Goal: Task Accomplishment & Management: Complete application form

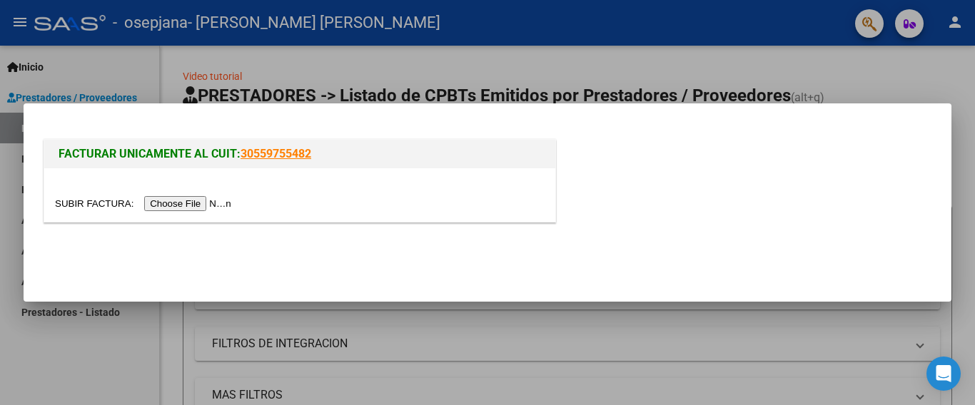
click at [178, 207] on input "file" at bounding box center [145, 203] width 181 height 15
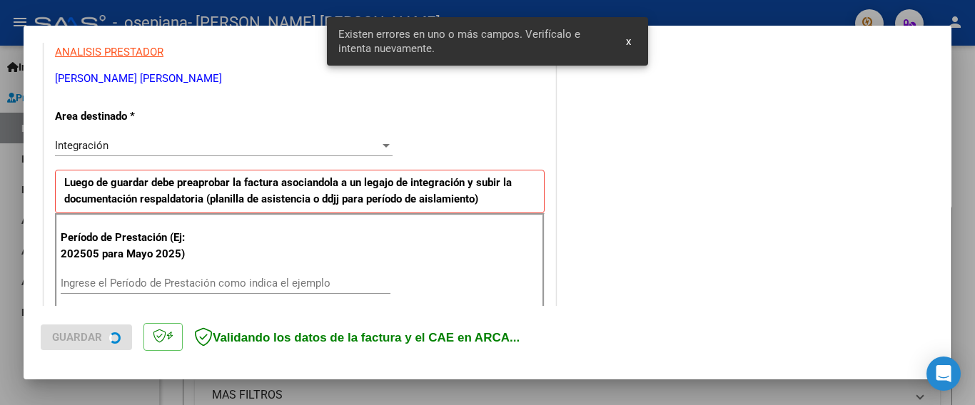
scroll to position [338, 0]
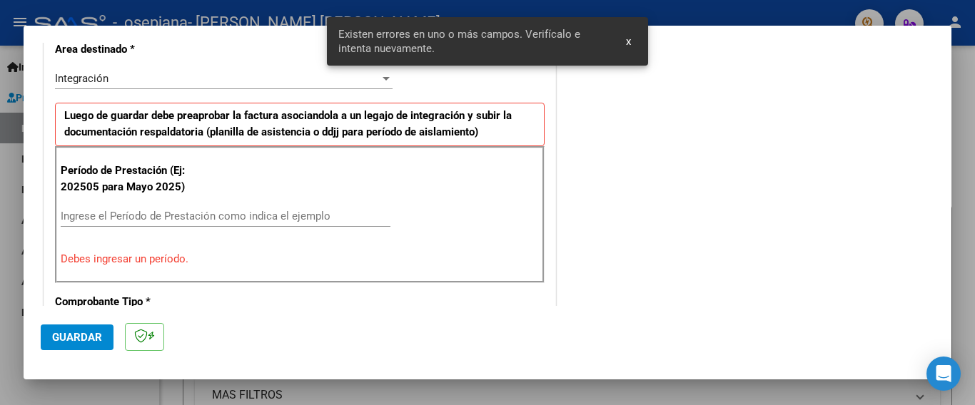
click at [125, 216] on input "Ingrese el Período de Prestación como indica el ejemplo" at bounding box center [226, 216] width 330 height 13
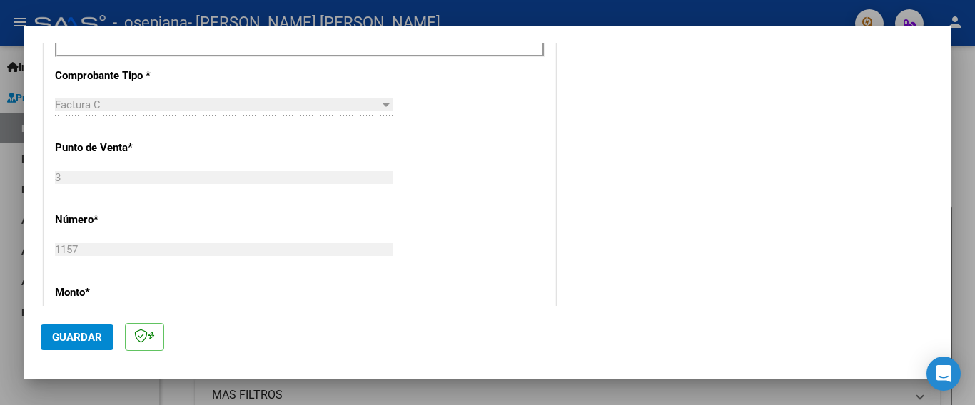
scroll to position [261, 0]
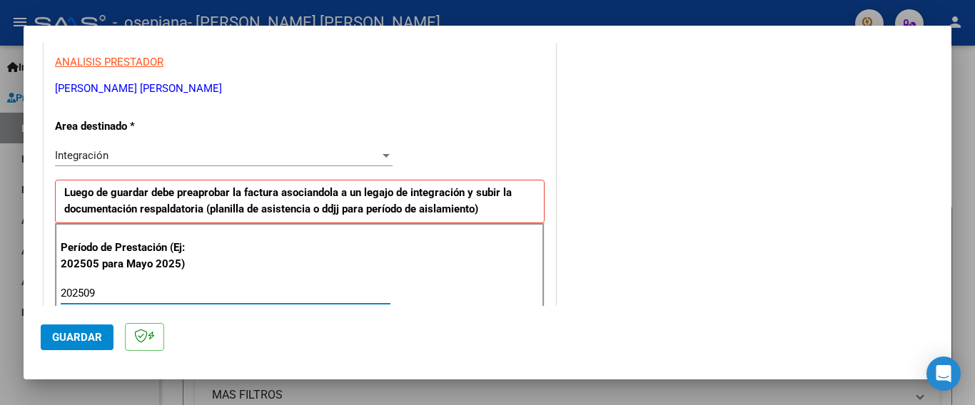
type input "202509"
click at [69, 334] on span "Guardar" at bounding box center [77, 337] width 50 height 13
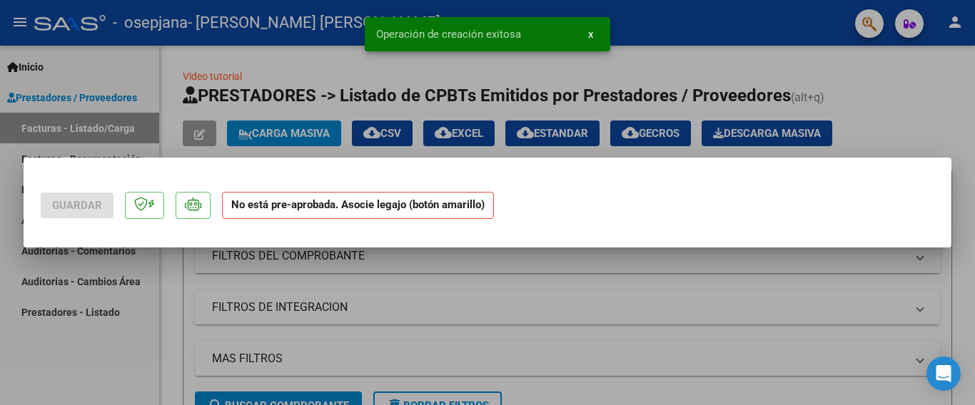
scroll to position [0, 0]
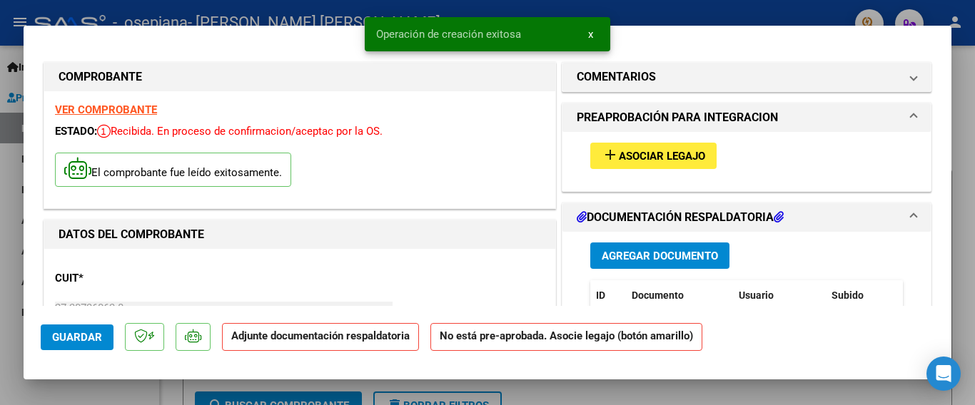
click at [660, 159] on span "Asociar Legajo" at bounding box center [662, 156] width 86 height 13
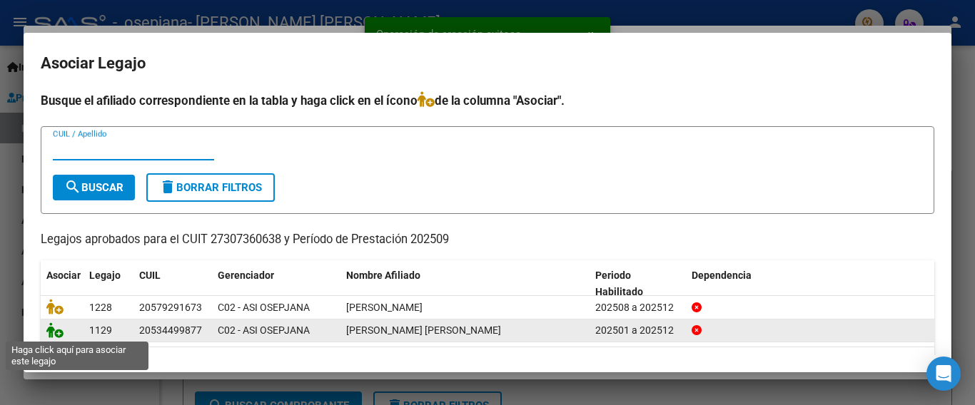
click at [49, 333] on icon at bounding box center [54, 331] width 17 height 16
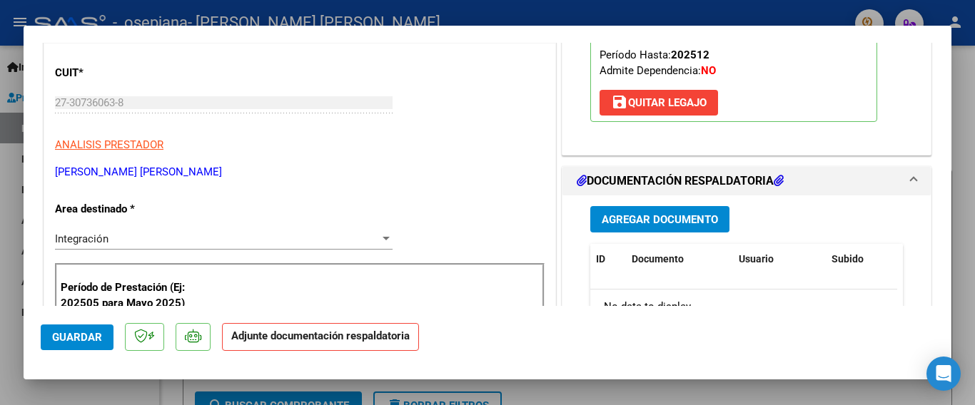
scroll to position [214, 0]
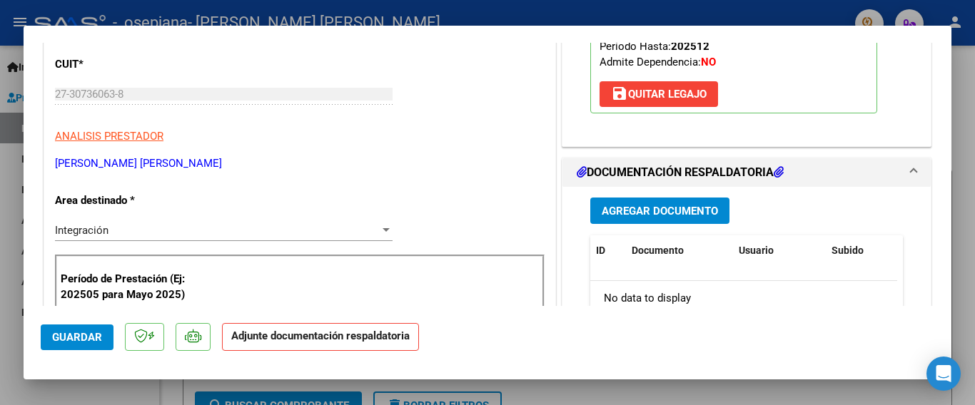
click at [617, 211] on span "Agregar Documento" at bounding box center [660, 211] width 116 height 13
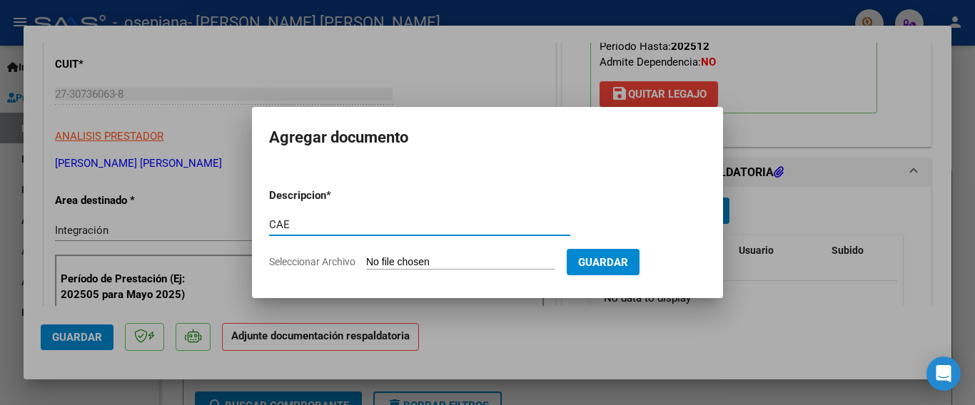
type input "CAE"
click at [418, 262] on input "Seleccionar Archivo" at bounding box center [460, 263] width 189 height 14
type input "C:\fakepath\Septiembre_CAE_Aquino.pdf"
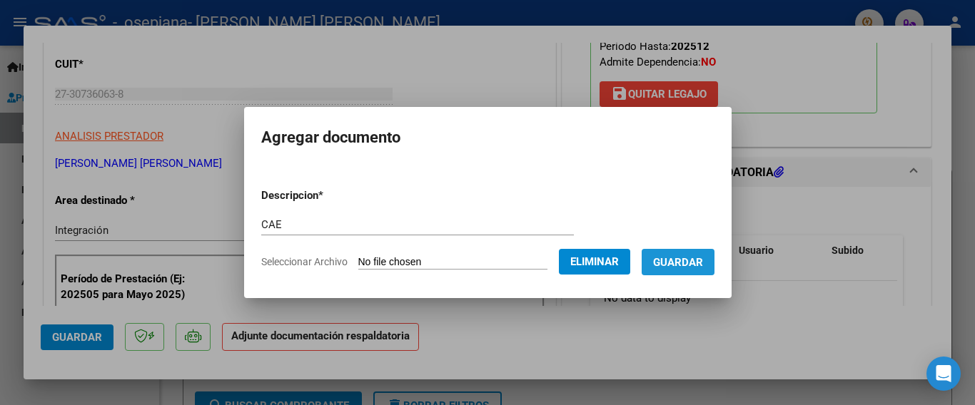
click at [660, 259] on span "Guardar" at bounding box center [678, 262] width 50 height 13
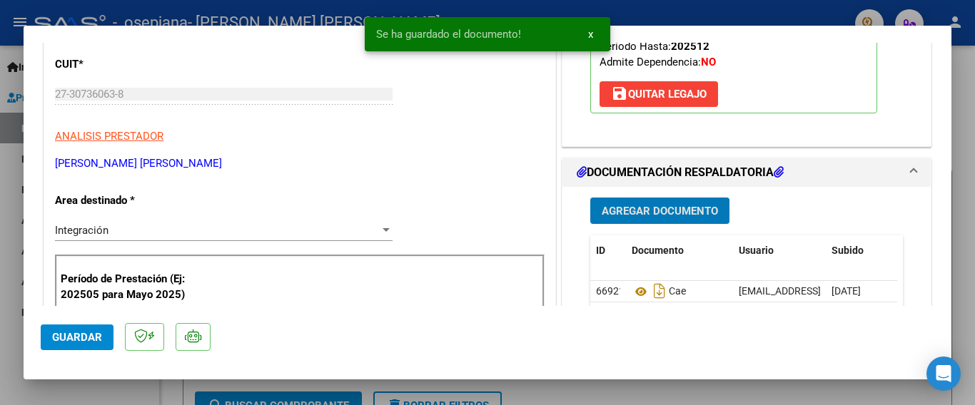
click at [637, 212] on span "Agregar Documento" at bounding box center [660, 211] width 116 height 13
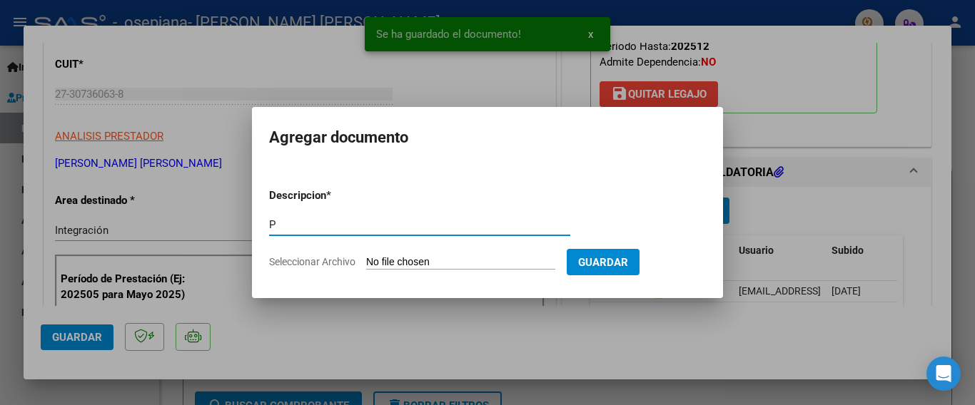
type input "Planilla asistencia"
click at [420, 263] on input "Seleccionar Archivo" at bounding box center [460, 263] width 189 height 14
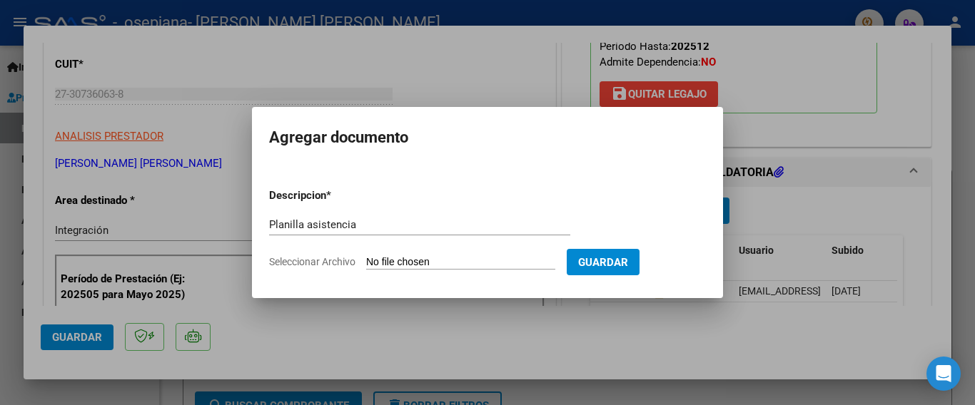
type input "C:\fakepath\PA_SEPTIEMBRE [PERSON_NAME] 2025.pdf"
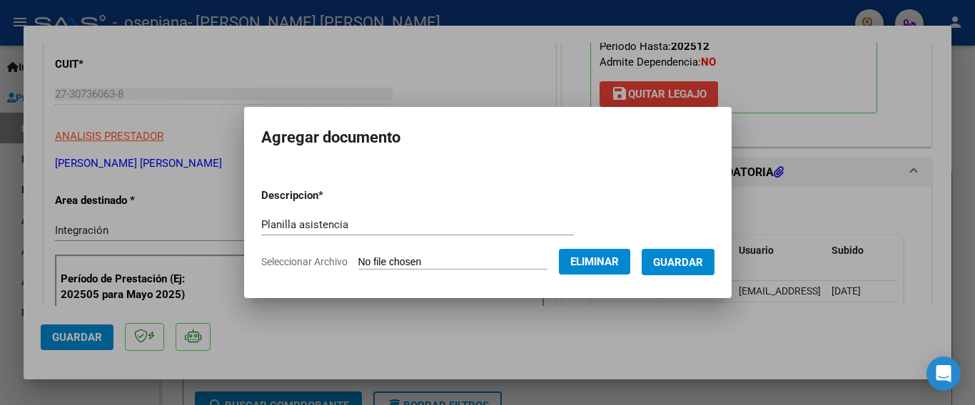
click at [671, 267] on span "Guardar" at bounding box center [678, 262] width 50 height 13
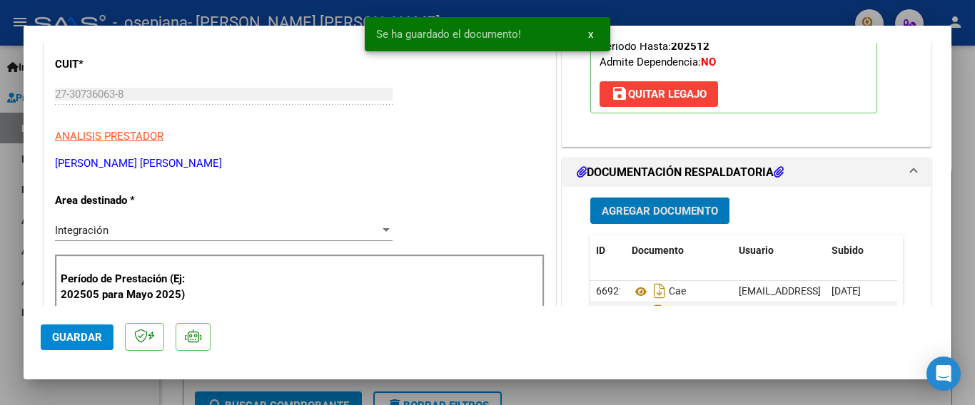
click at [84, 333] on span "Guardar" at bounding box center [77, 337] width 50 height 13
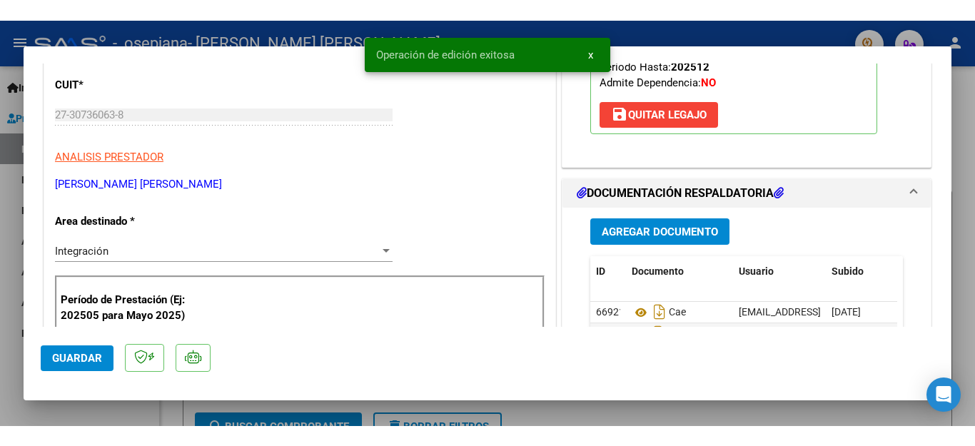
scroll to position [0, 0]
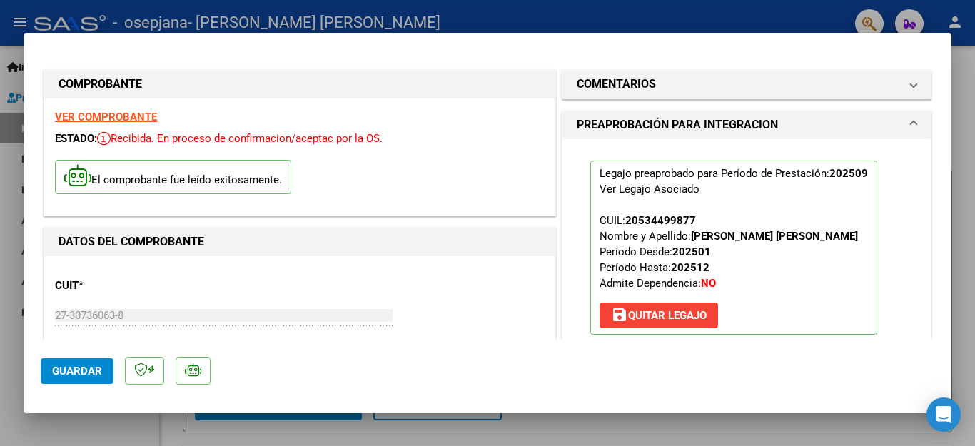
click at [12, 49] on div at bounding box center [487, 223] width 975 height 446
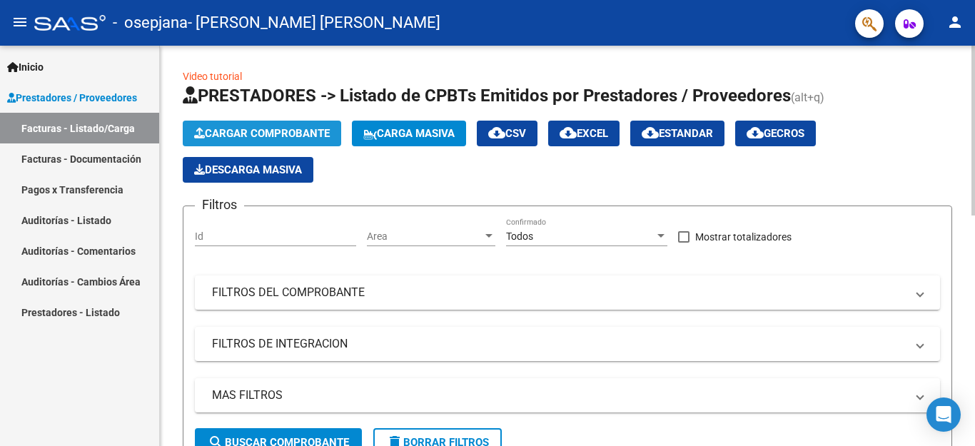
click at [296, 129] on span "Cargar Comprobante" at bounding box center [262, 133] width 136 height 13
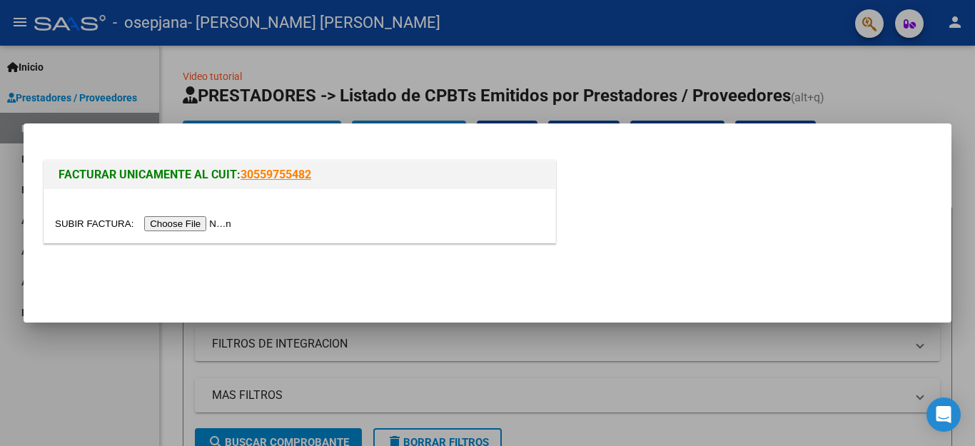
click at [198, 220] on input "file" at bounding box center [145, 223] width 181 height 15
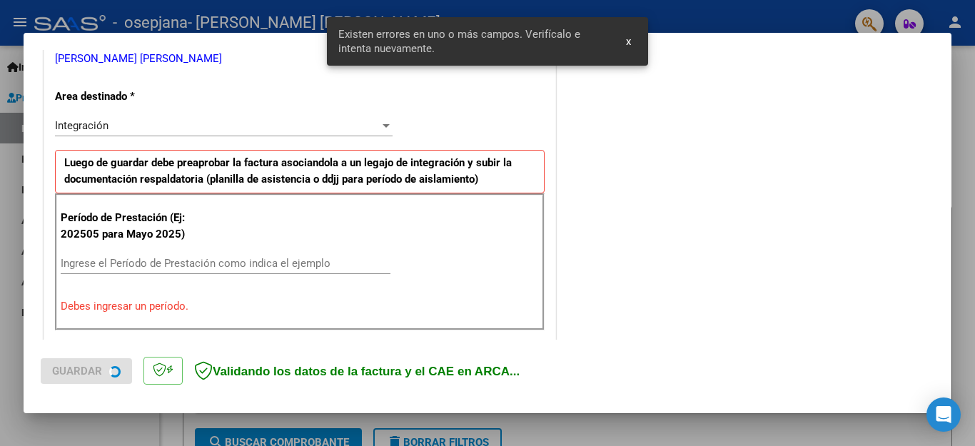
scroll to position [326, 0]
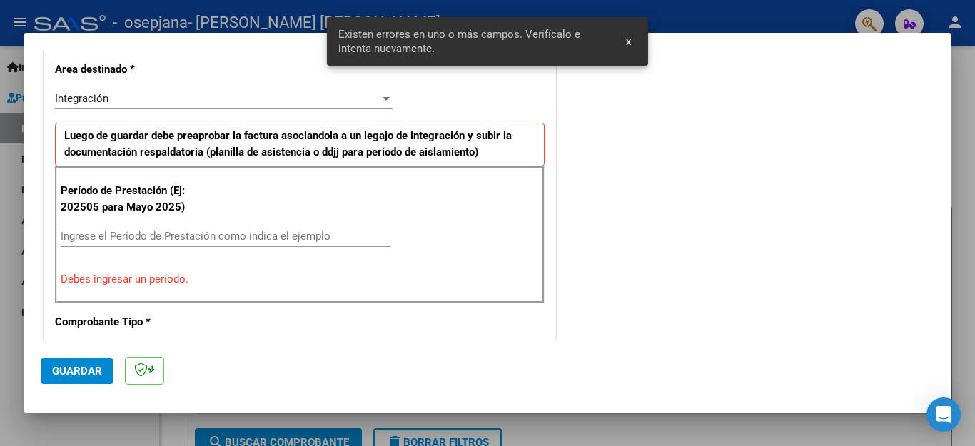
click at [154, 238] on input "Ingrese el Período de Prestación como indica el ejemplo" at bounding box center [226, 236] width 330 height 13
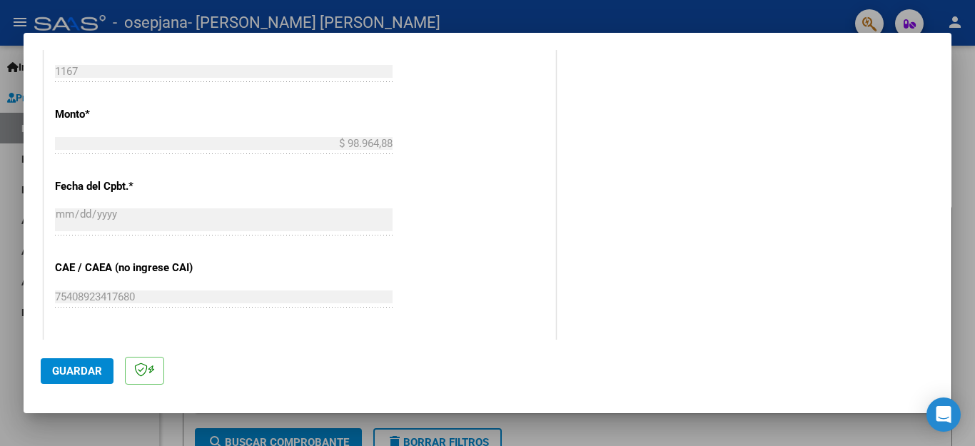
scroll to position [714, 0]
type input "202509"
click at [60, 368] on span "Guardar" at bounding box center [77, 371] width 50 height 13
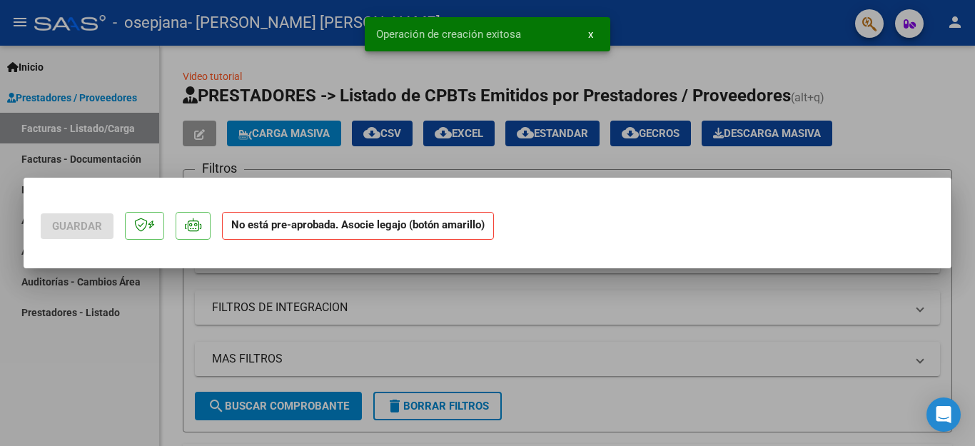
scroll to position [0, 0]
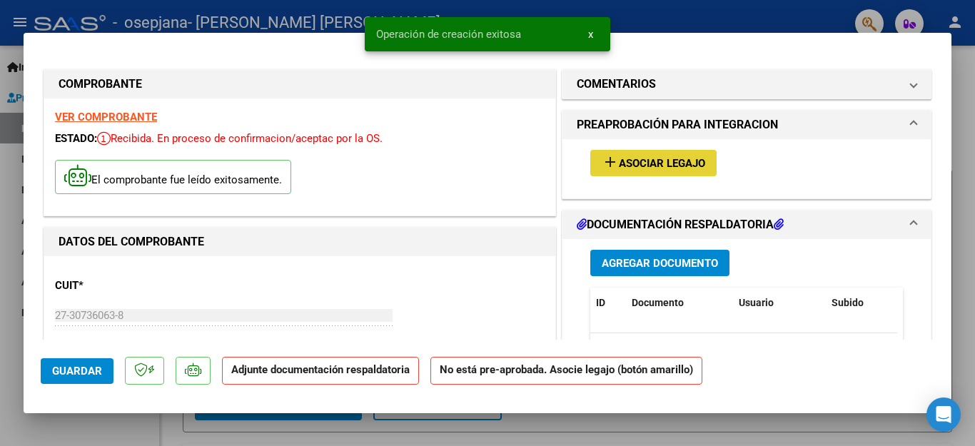
click at [624, 163] on span "Asociar Legajo" at bounding box center [662, 163] width 86 height 13
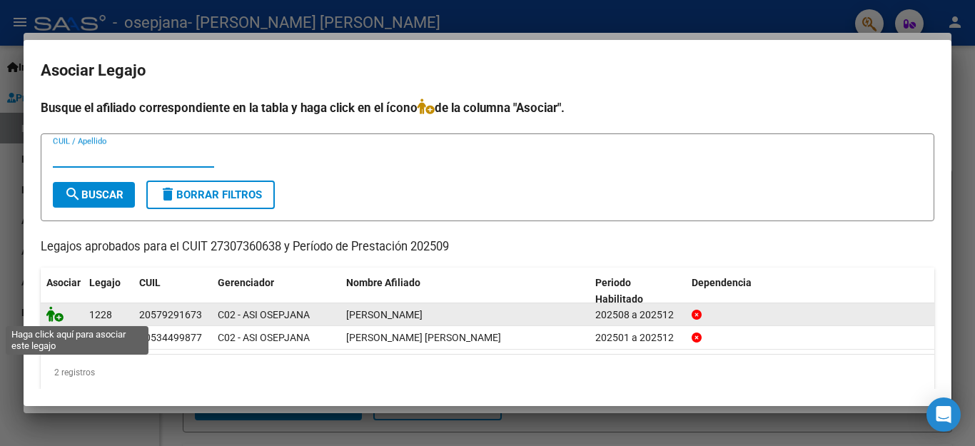
click at [56, 316] on icon at bounding box center [54, 314] width 17 height 16
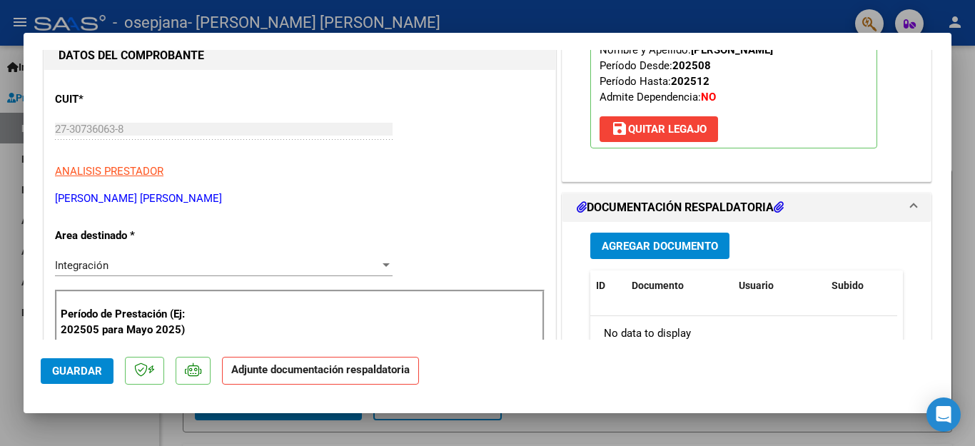
scroll to position [214, 0]
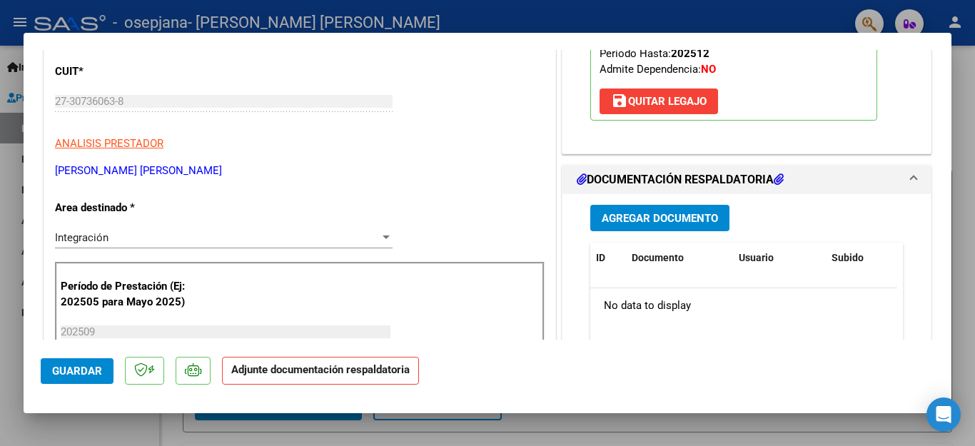
click at [662, 214] on span "Agregar Documento" at bounding box center [660, 218] width 116 height 13
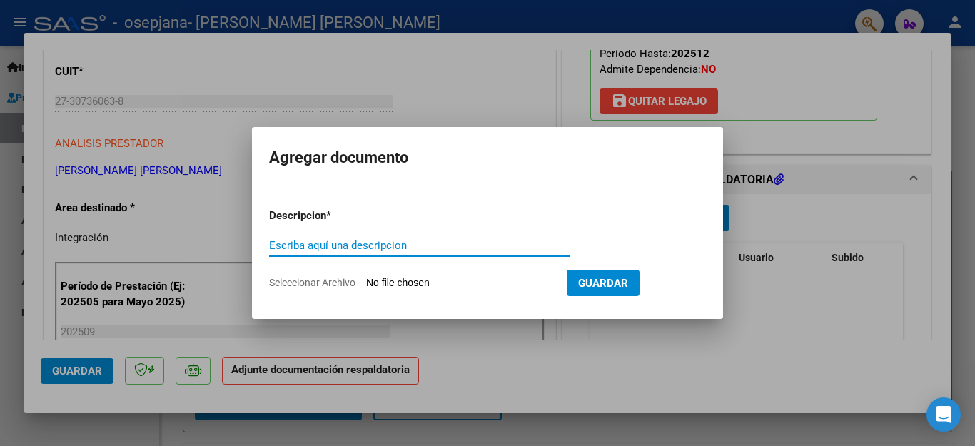
click at [370, 248] on input "Escriba aquí una descripcion" at bounding box center [419, 245] width 301 height 13
type input "Planilla asistencia"
click at [468, 286] on input "Seleccionar Archivo" at bounding box center [460, 284] width 189 height 14
type input "C:\fakepath\PA_SIMON SEPTIEMBRE 2025.pdf"
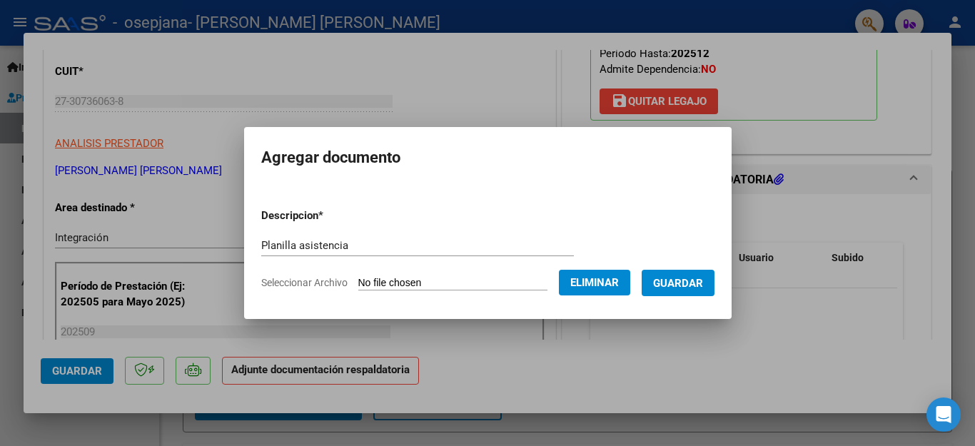
click at [670, 283] on span "Guardar" at bounding box center [678, 283] width 50 height 13
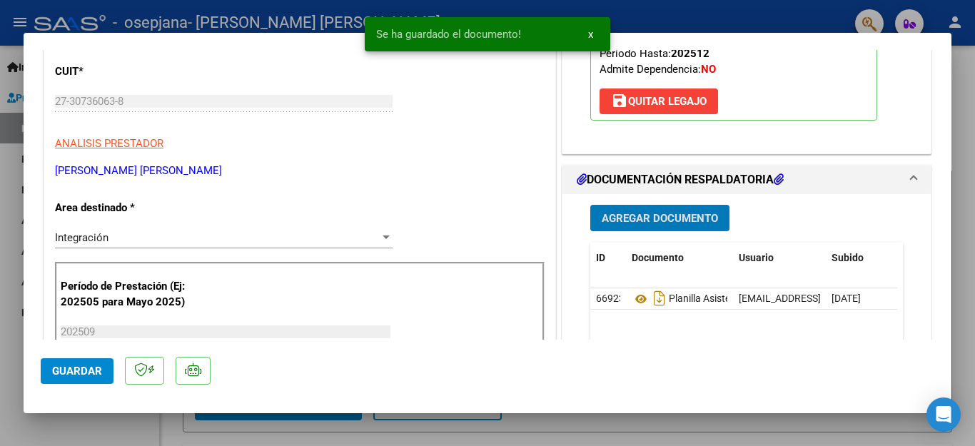
click at [647, 222] on span "Agregar Documento" at bounding box center [660, 218] width 116 height 13
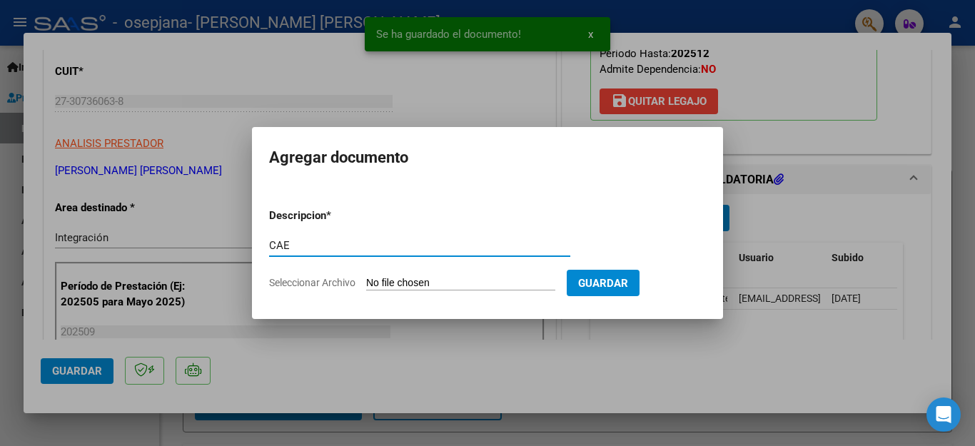
type input "CAE"
click at [394, 281] on input "Seleccionar Archivo" at bounding box center [460, 284] width 189 height 14
type input "C:\fakepath\Septiembre_CAE_Simon.pdf"
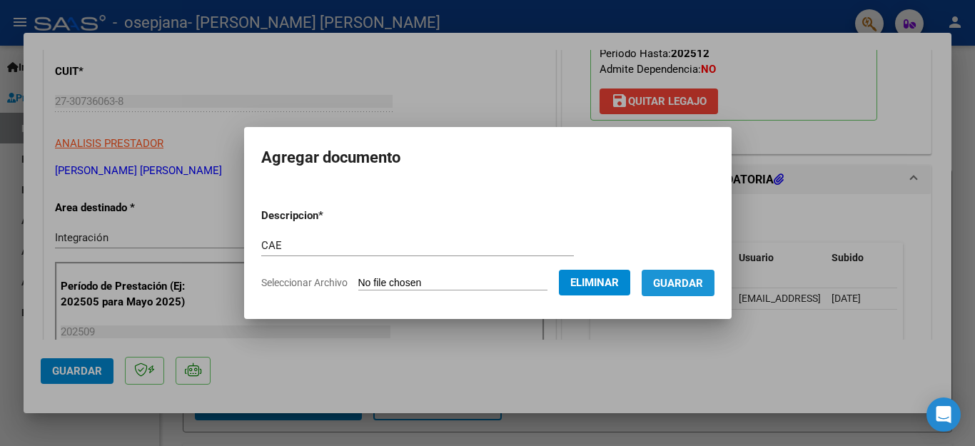
click at [667, 284] on span "Guardar" at bounding box center [678, 283] width 50 height 13
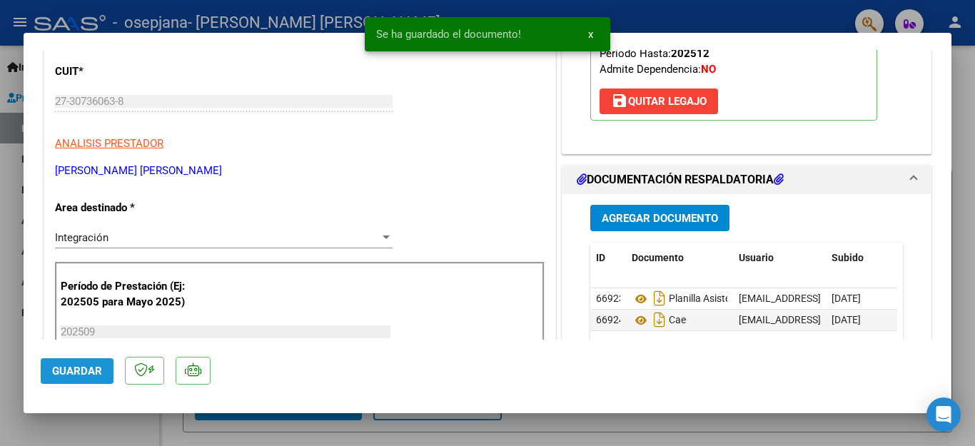
click at [66, 363] on button "Guardar" at bounding box center [77, 371] width 73 height 26
click at [958, 89] on div at bounding box center [487, 223] width 975 height 446
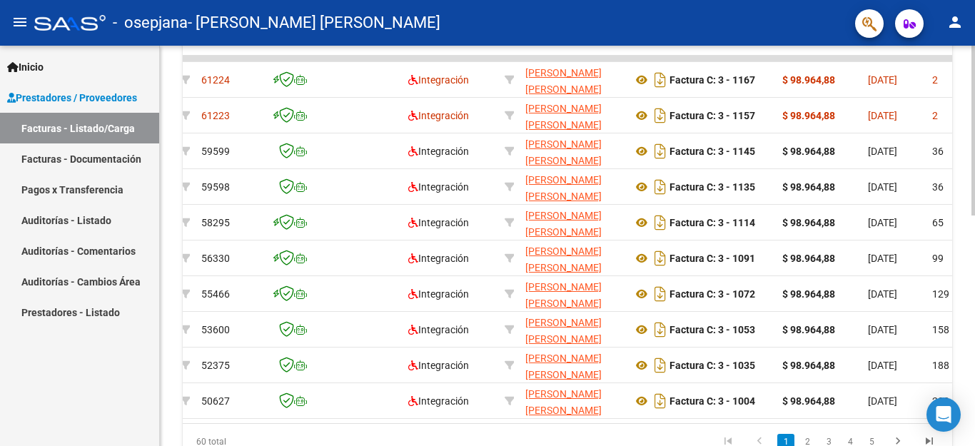
scroll to position [0, 0]
